Goal: Transaction & Acquisition: Purchase product/service

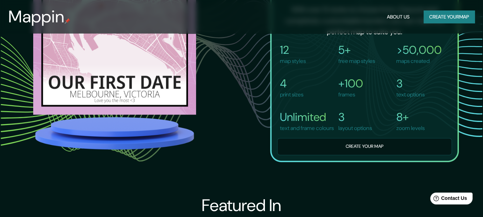
scroll to position [502, 0]
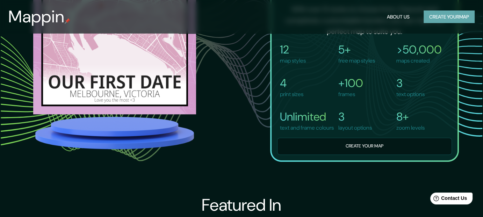
click at [434, 18] on button "Create your map" at bounding box center [449, 16] width 51 height 13
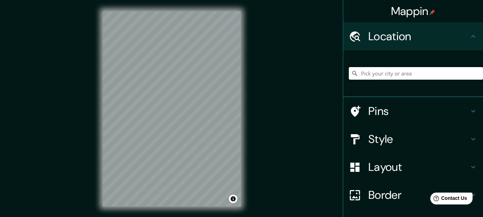
click at [368, 80] on input "Pick your city or area" at bounding box center [416, 73] width 134 height 13
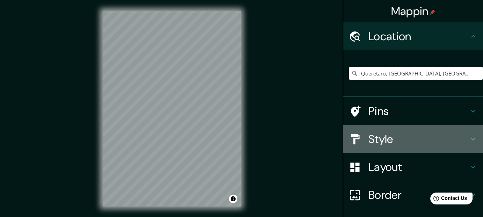
click at [380, 146] on h4 "Style" at bounding box center [419, 139] width 101 height 14
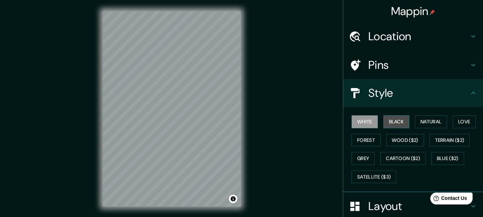
click at [393, 128] on button "Black" at bounding box center [397, 121] width 26 height 13
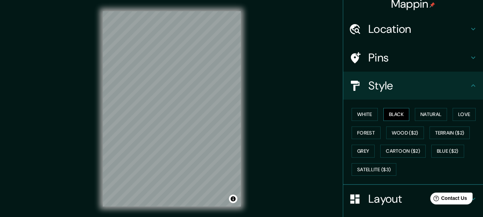
scroll to position [7, 0]
click at [432, 121] on button "Natural" at bounding box center [431, 114] width 32 height 13
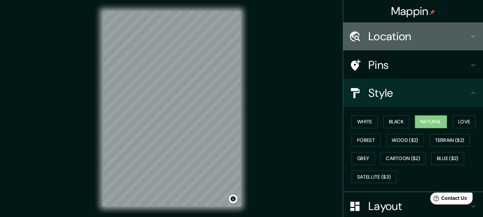
click at [458, 43] on h4 "Location" at bounding box center [419, 36] width 101 height 14
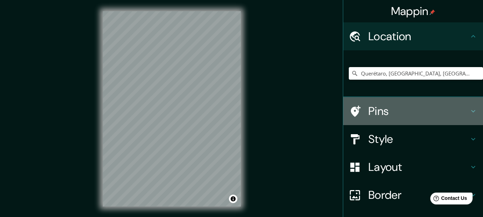
click at [396, 118] on h4 "Pins" at bounding box center [419, 111] width 101 height 14
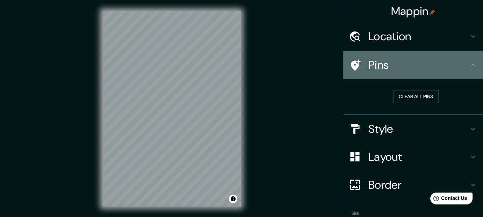
click at [351, 71] on icon at bounding box center [356, 64] width 10 height 11
click at [354, 71] on icon at bounding box center [355, 65] width 12 height 12
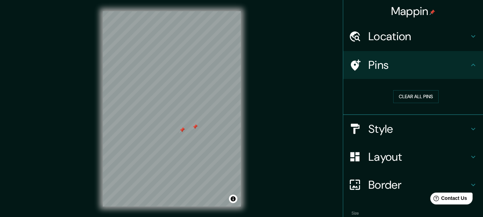
click at [183, 133] on div at bounding box center [182, 130] width 6 height 6
click at [395, 103] on button "Clear all pins" at bounding box center [415, 96] width 45 height 13
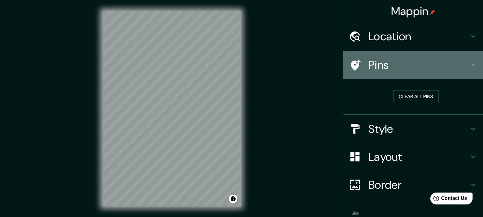
click at [357, 71] on icon at bounding box center [355, 65] width 12 height 12
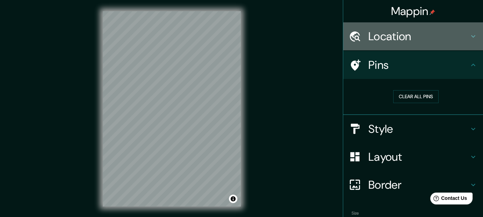
click at [469, 41] on icon at bounding box center [473, 36] width 8 height 8
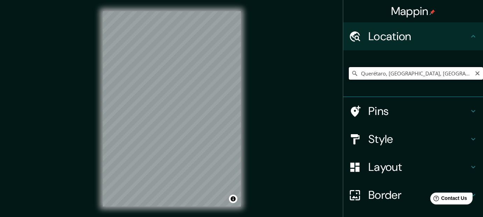
click at [421, 80] on input "Querétaro, [GEOGRAPHIC_DATA], [GEOGRAPHIC_DATA]" at bounding box center [416, 73] width 134 height 13
click at [434, 80] on input "Querétaro, [GEOGRAPHIC_DATA], [GEOGRAPHIC_DATA]" at bounding box center [416, 73] width 134 height 13
click at [443, 79] on input "Querétaro, [GEOGRAPHIC_DATA], [GEOGRAPHIC_DATA]" at bounding box center [416, 73] width 134 height 13
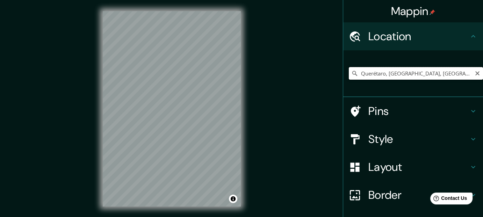
click at [443, 79] on input "Querétaro, [GEOGRAPHIC_DATA], [GEOGRAPHIC_DATA]" at bounding box center [416, 73] width 134 height 13
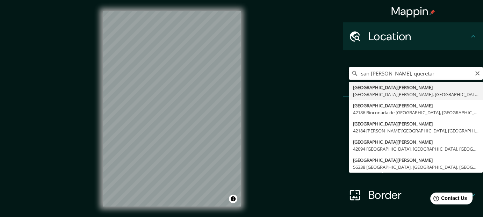
type input "san [PERSON_NAME], queretaro"
click at [404, 80] on input "san [PERSON_NAME], queretaro" at bounding box center [416, 73] width 134 height 13
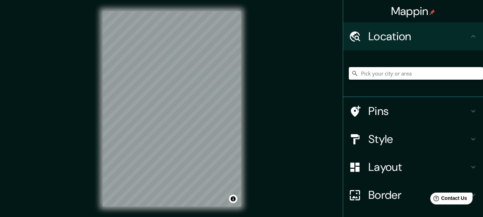
scroll to position [30, 0]
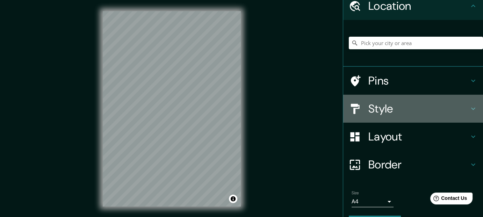
click at [399, 116] on h4 "Style" at bounding box center [419, 109] width 101 height 14
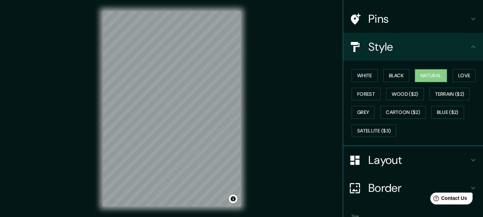
scroll to position [48, 0]
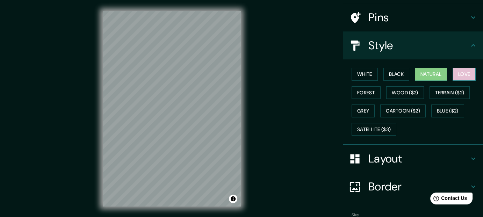
click at [453, 81] on button "Love" at bounding box center [464, 74] width 23 height 13
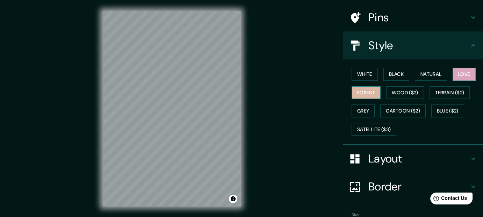
click at [381, 99] on button "Forest" at bounding box center [366, 92] width 29 height 13
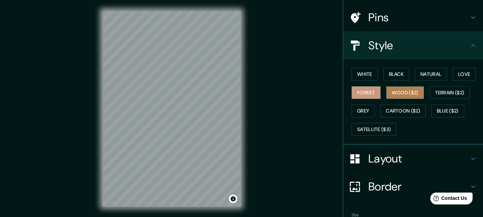
click at [424, 99] on button "Wood ($2)" at bounding box center [405, 92] width 38 height 13
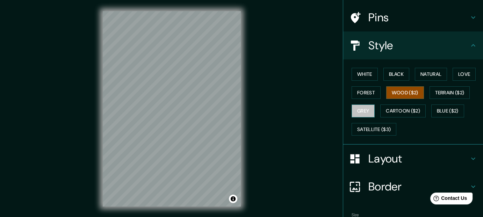
click at [375, 117] on button "Grey" at bounding box center [363, 111] width 23 height 13
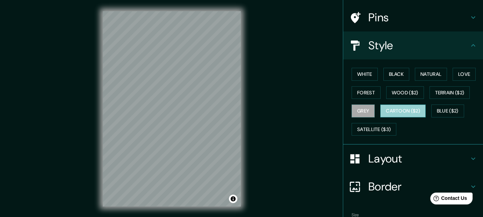
click at [385, 117] on button "Cartoon ($2)" at bounding box center [402, 111] width 45 height 13
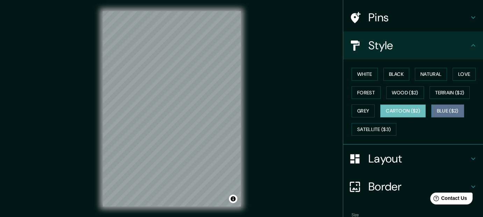
click at [431, 117] on button "Blue ($2)" at bounding box center [447, 111] width 33 height 13
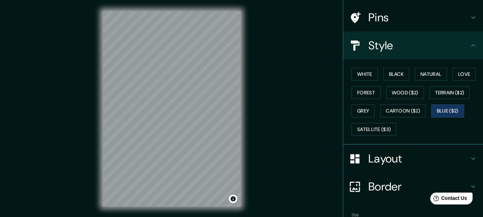
click at [380, 138] on div "White Black Natural Love Forest Wood ($2) Terrain ($2) Grey Cartoon ($2) Blue (…" at bounding box center [416, 101] width 134 height 73
click at [421, 125] on div "White Black Natural Love Forest Wood ($2) Terrain ($2) Grey Cartoon ($2) Blue (…" at bounding box center [416, 101] width 134 height 73
click at [375, 117] on button "Grey" at bounding box center [363, 111] width 23 height 13
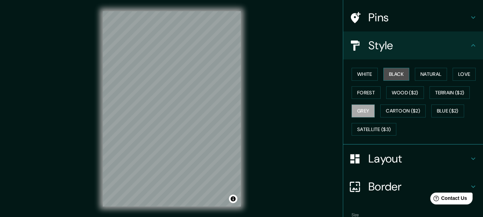
click at [403, 81] on button "Black" at bounding box center [397, 74] width 26 height 13
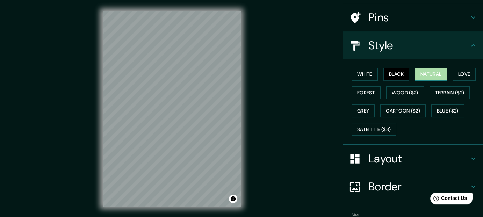
click at [438, 81] on button "Natural" at bounding box center [431, 74] width 32 height 13
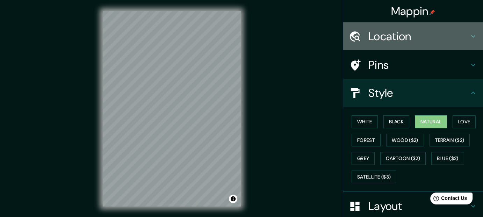
click at [470, 45] on div "Location" at bounding box center [413, 36] width 140 height 28
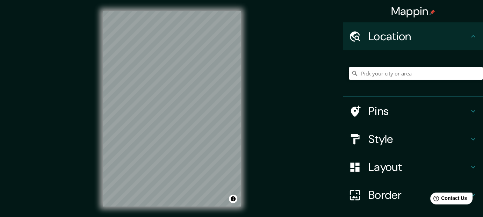
click at [418, 80] on input "Pick your city or area" at bounding box center [416, 73] width 134 height 13
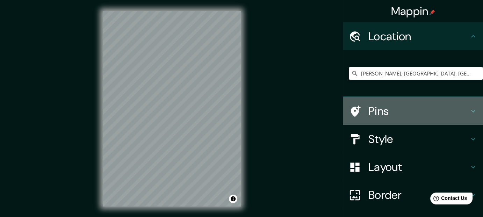
click at [351, 117] on icon at bounding box center [356, 111] width 10 height 11
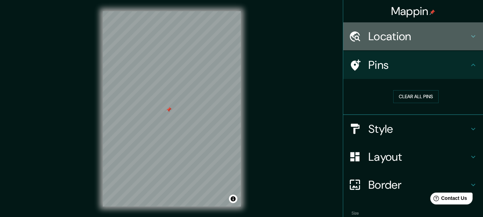
click at [458, 34] on h4 "Location" at bounding box center [419, 36] width 101 height 14
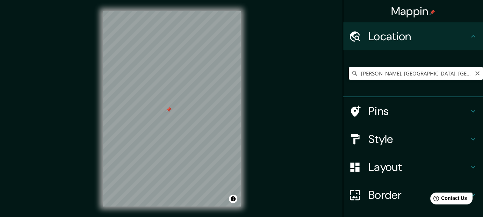
click at [404, 80] on input "[PERSON_NAME], [GEOGRAPHIC_DATA], [GEOGRAPHIC_DATA]" at bounding box center [416, 73] width 134 height 13
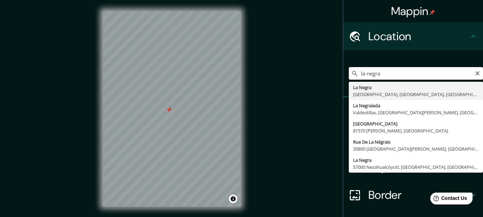
click at [370, 80] on input "la negra" at bounding box center [416, 73] width 134 height 13
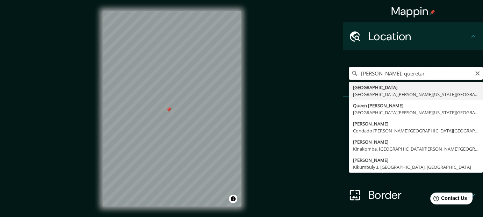
type input "[PERSON_NAME], queretaro"
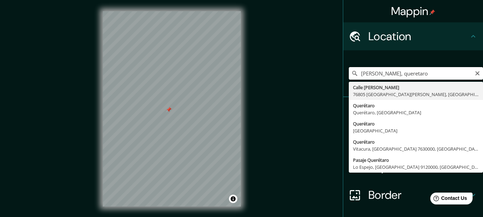
click at [415, 80] on input "[PERSON_NAME], queretaro" at bounding box center [416, 73] width 134 height 13
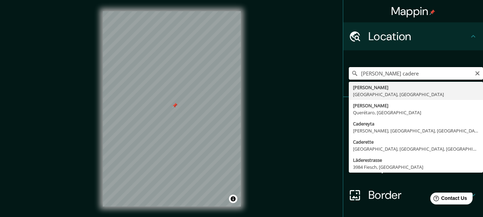
click at [406, 80] on input "[PERSON_NAME] cadere" at bounding box center [416, 73] width 134 height 13
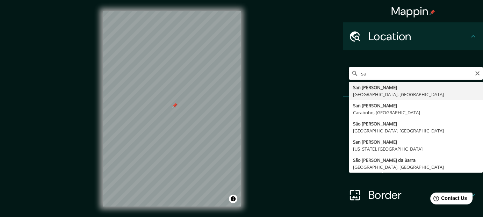
type input "s"
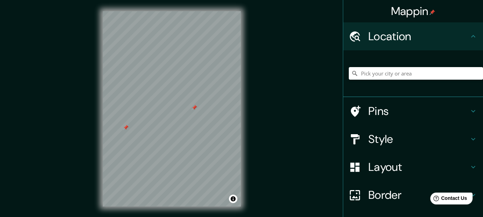
scroll to position [20, 0]
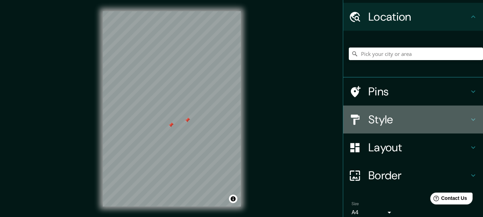
click at [425, 127] on h4 "Style" at bounding box center [419, 120] width 101 height 14
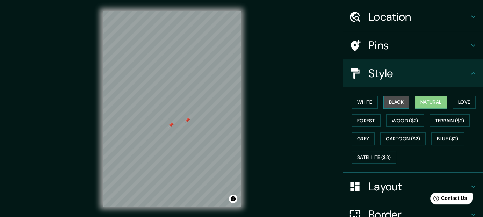
click at [401, 109] on button "Black" at bounding box center [397, 102] width 26 height 13
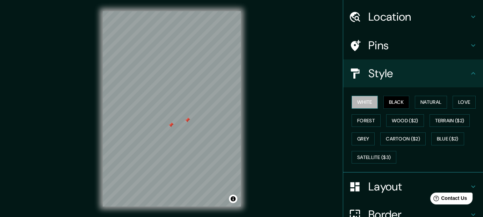
click at [366, 109] on button "White" at bounding box center [365, 102] width 26 height 13
click at [381, 127] on button "Forest" at bounding box center [366, 120] width 29 height 13
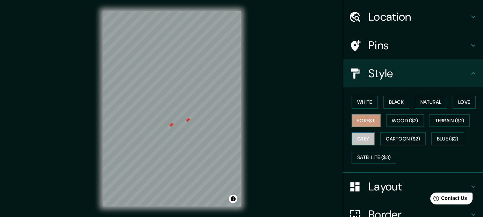
click at [375, 145] on button "Grey" at bounding box center [363, 139] width 23 height 13
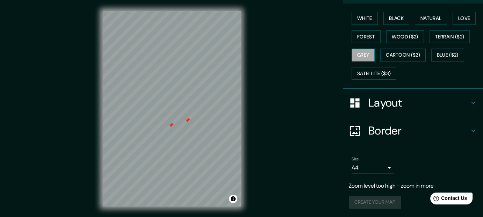
scroll to position [140, 0]
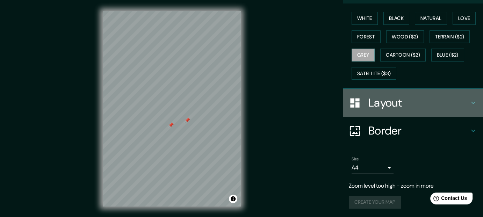
click at [454, 106] on div "Layout" at bounding box center [413, 103] width 140 height 28
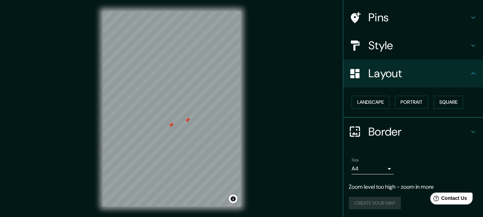
scroll to position [45, 0]
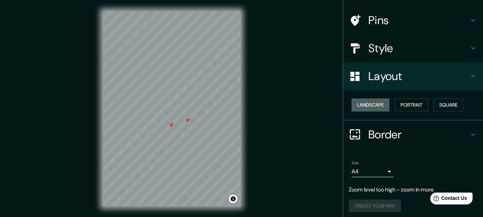
click at [387, 112] on button "Landscape" at bounding box center [371, 105] width 38 height 13
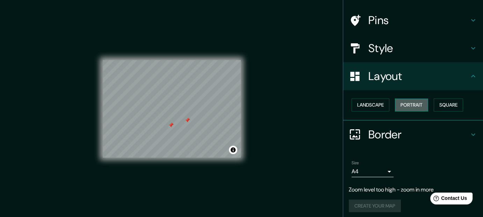
click at [415, 112] on button "Portrait" at bounding box center [411, 105] width 33 height 13
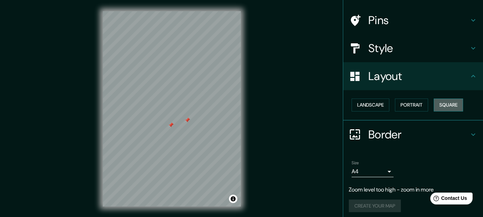
click at [434, 112] on button "Square" at bounding box center [448, 105] width 29 height 13
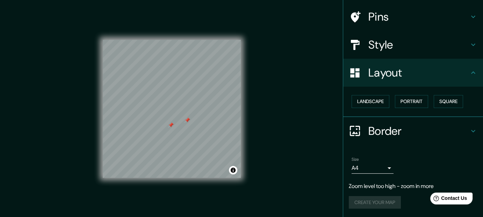
scroll to position [107, 0]
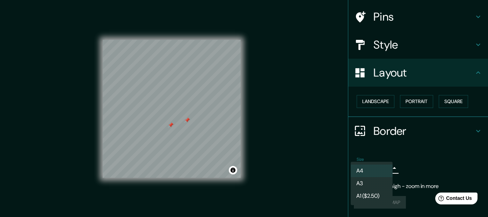
click at [381, 165] on body "Mappin Location Pins Style Layout Landscape Portrait Square Border Choose a bor…" at bounding box center [244, 108] width 488 height 217
click at [373, 184] on li "A3" at bounding box center [372, 183] width 42 height 13
type input "a4"
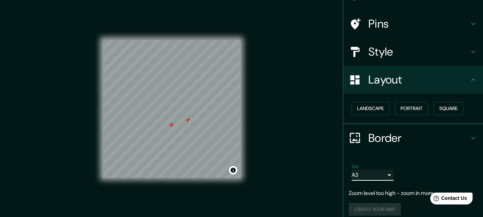
scroll to position [0, 0]
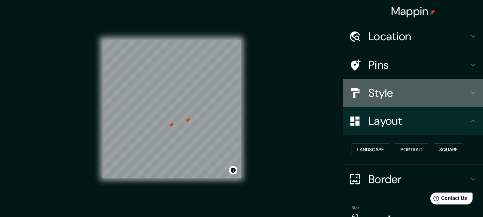
click at [417, 100] on h4 "Style" at bounding box center [419, 93] width 101 height 14
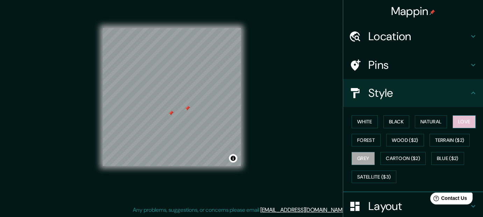
click at [453, 128] on button "Love" at bounding box center [464, 121] width 23 height 13
click at [393, 128] on button "Black" at bounding box center [397, 121] width 26 height 13
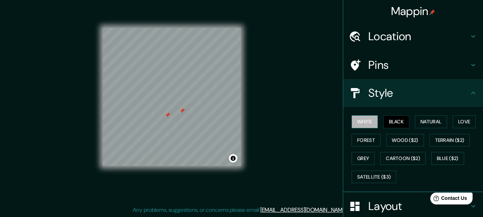
click at [361, 128] on button "White" at bounding box center [365, 121] width 26 height 13
click at [438, 128] on button "Natural" at bounding box center [431, 121] width 32 height 13
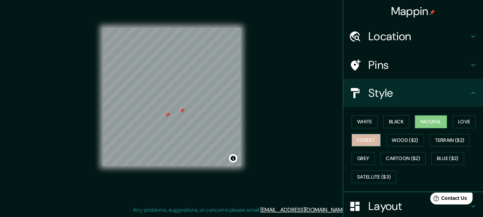
click at [381, 147] on button "Forest" at bounding box center [366, 140] width 29 height 13
click at [426, 128] on button "Natural" at bounding box center [431, 121] width 32 height 13
